Goal: Navigation & Orientation: Go to known website

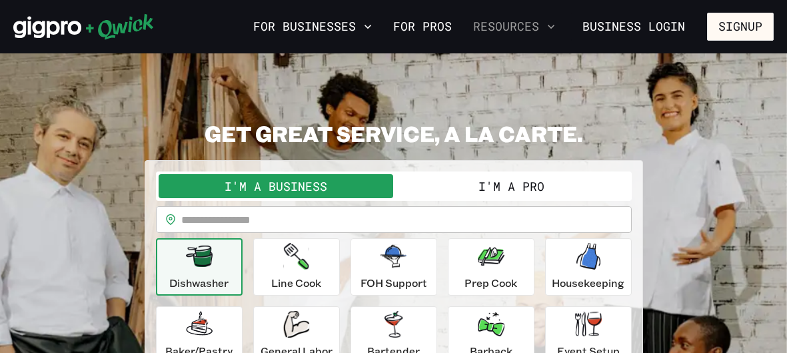
drag, startPoint x: 524, startPoint y: 9, endPoint x: 527, endPoint y: 17, distance: 9.3
click at [524, 9] on div "For Businesses For Pros Resources Business Login Signup" at bounding box center [393, 26] width 787 height 53
click at [527, 17] on button "Resources" at bounding box center [514, 26] width 93 height 23
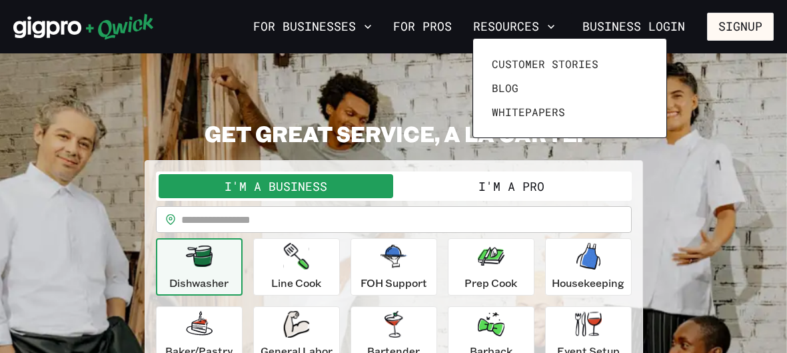
click at [605, 22] on div at bounding box center [393, 176] width 787 height 353
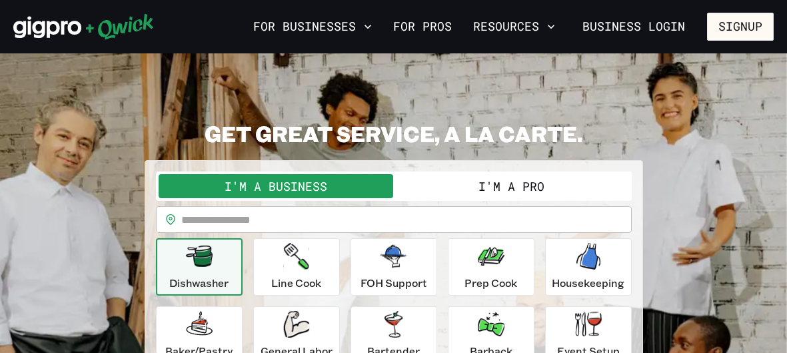
click at [605, 22] on link "Business Login" at bounding box center [633, 27] width 125 height 28
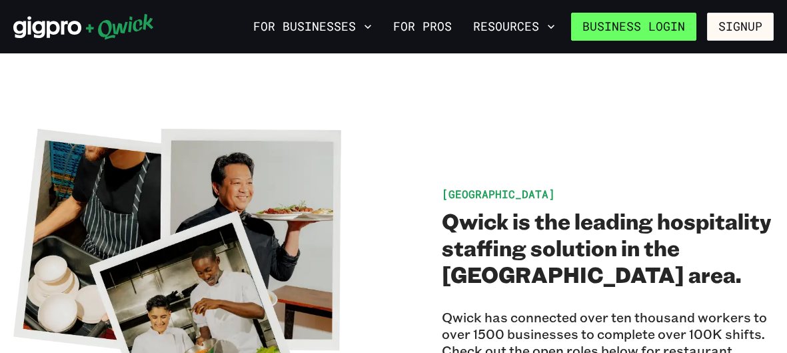
click at [670, 29] on link "Business Login" at bounding box center [633, 27] width 125 height 28
click at [667, 34] on link "Business Login" at bounding box center [633, 27] width 125 height 28
